Goal: Transaction & Acquisition: Purchase product/service

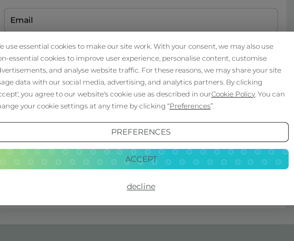
click at [84, 156] on button "Decline" at bounding box center [146, 162] width 177 height 12
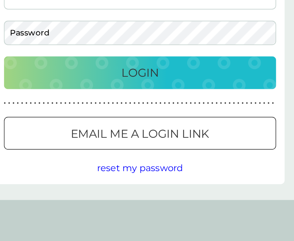
type input "[PERSON_NAME][EMAIL_ADDRESS][DOMAIN_NAME]"
click at [84, 98] on button "Login" at bounding box center [147, 108] width 164 height 20
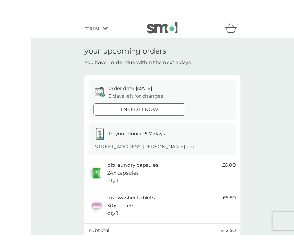
scroll to position [2, 0]
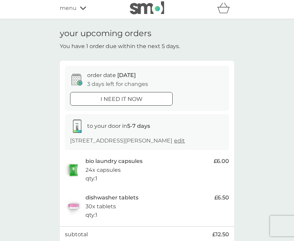
click at [123, 93] on button "i need it now" at bounding box center [121, 99] width 102 height 14
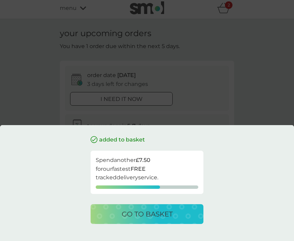
click at [146, 214] on p "go to basket" at bounding box center [147, 214] width 51 height 11
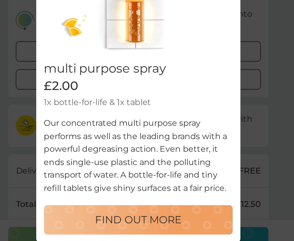
scroll to position [117, 0]
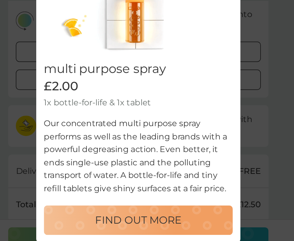
click at [118, 207] on p "FIND OUT MORE" at bounding box center [147, 212] width 58 height 11
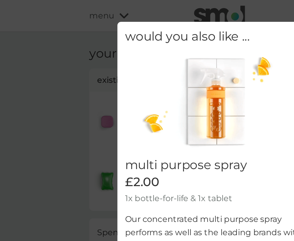
select select "112"
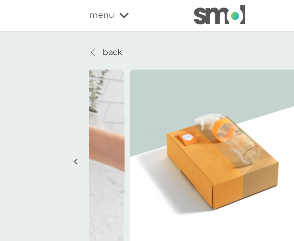
click at [75, 34] on p "back" at bounding box center [75, 35] width 13 height 9
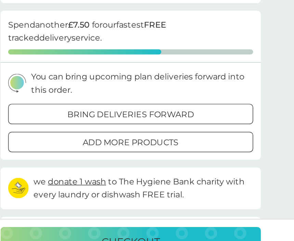
scroll to position [75, 0]
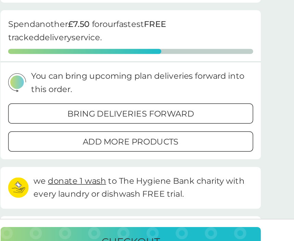
click at [135, 156] on div at bounding box center [147, 159] width 25 height 7
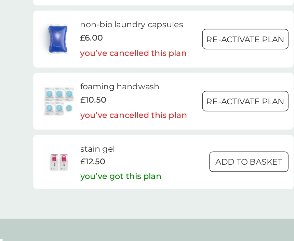
scroll to position [965, 0]
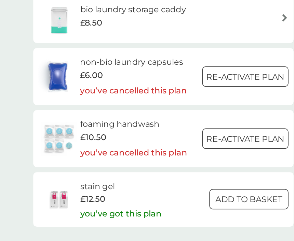
click at [189, 128] on div at bounding box center [201, 131] width 25 height 7
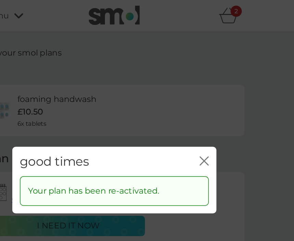
click at [137, 102] on div "good times close" at bounding box center [147, 108] width 137 height 20
click at [204, 105] on icon "close" at bounding box center [207, 108] width 6 height 6
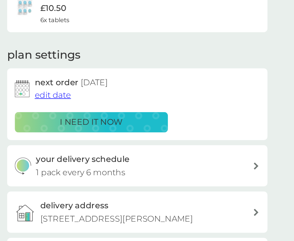
scroll to position [5, 0]
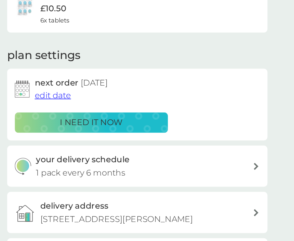
click at [95, 142] on p "i need it now" at bounding box center [116, 146] width 42 height 9
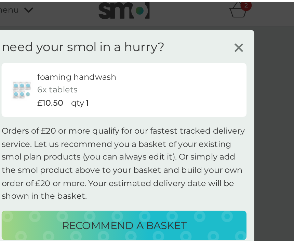
scroll to position [0, 0]
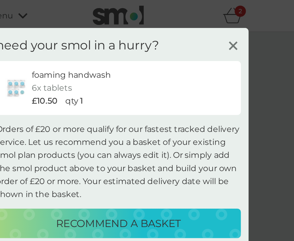
click at [221, 32] on line at bounding box center [223, 30] width 5 height 5
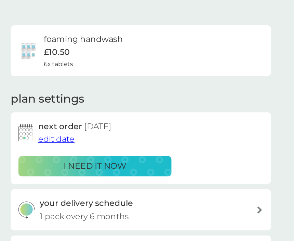
scroll to position [39, 0]
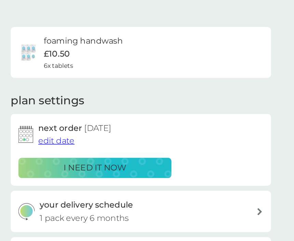
click at [95, 111] on p "i need it now" at bounding box center [116, 112] width 42 height 9
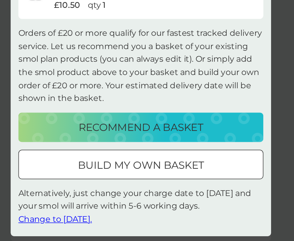
scroll to position [27, 0]
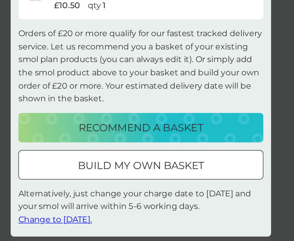
click at [65, 208] on span "Change to tomorrow." at bounding box center [89, 211] width 49 height 6
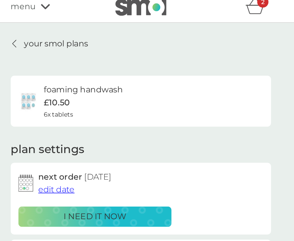
scroll to position [0, 0]
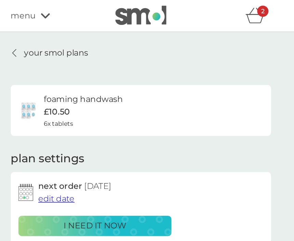
click at [217, 12] on icon "basket" at bounding box center [223, 10] width 13 height 11
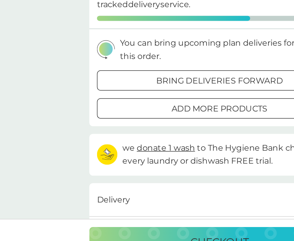
scroll to position [98, 0]
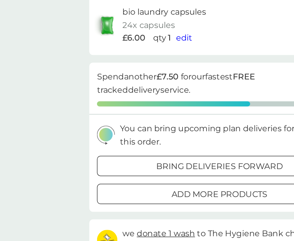
click at [145, 134] on div at bounding box center [147, 137] width 25 height 7
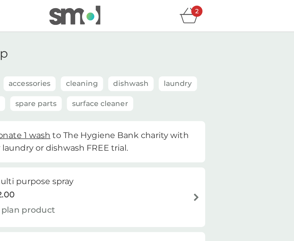
click at [225, 130] on img at bounding box center [227, 132] width 5 height 5
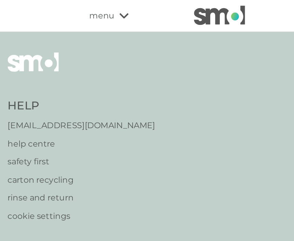
select select "112"
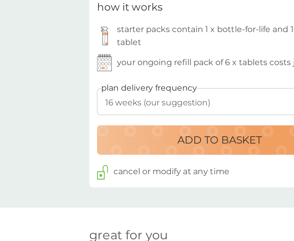
scroll to position [286, 0]
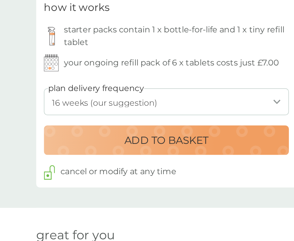
click at [126, 153] on p "ADD TO BASKET" at bounding box center [147, 158] width 56 height 11
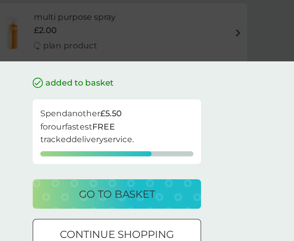
scroll to position [46, 0]
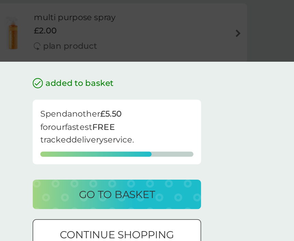
click at [155, 221] on div at bounding box center [155, 221] width 0 height 0
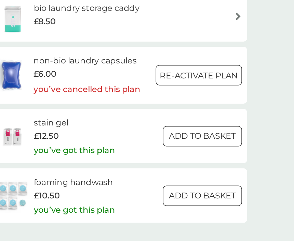
scroll to position [940, 0]
click at [192, 192] on div at bounding box center [204, 195] width 25 height 7
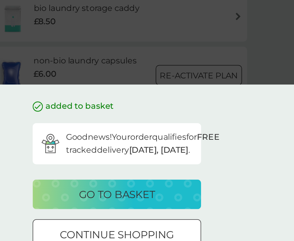
click at [122, 189] on p "go to basket" at bounding box center [147, 194] width 51 height 11
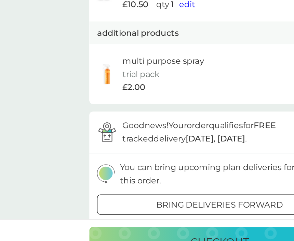
scroll to position [102, 0]
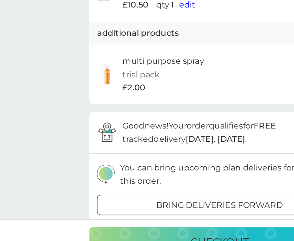
click at [142, 221] on p "checkout" at bounding box center [146, 226] width 39 height 11
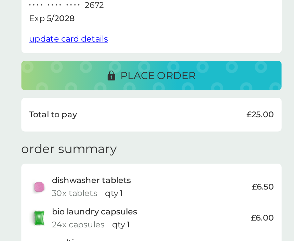
click at [126, 45] on p "place order" at bounding box center [151, 50] width 50 height 11
